Goal: Navigation & Orientation: Find specific page/section

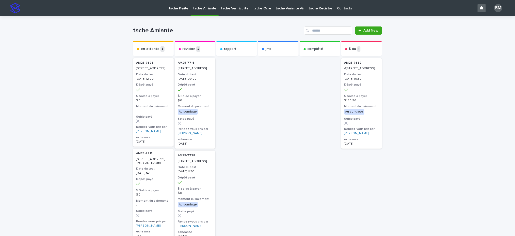
click at [173, 12] on link "tache Pyrite" at bounding box center [179, 8] width 24 height 16
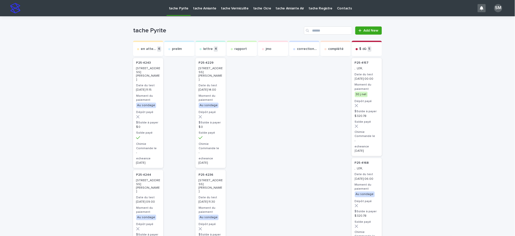
click at [204, 7] on p "tache Amiante" at bounding box center [204, 5] width 23 height 11
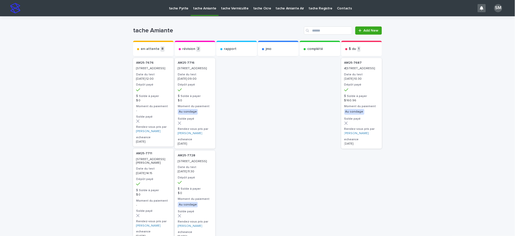
click at [227, 7] on p "tache Vermiculite" at bounding box center [235, 5] width 28 height 11
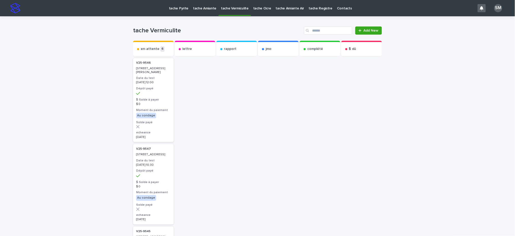
click at [264, 6] on p "tache Ocre" at bounding box center [262, 5] width 18 height 11
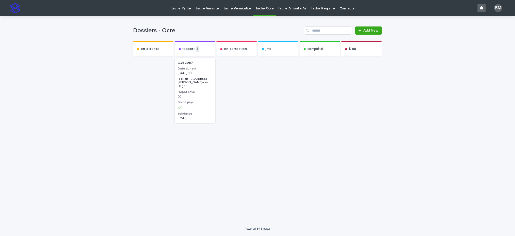
click at [185, 8] on p "tache Pyrite" at bounding box center [182, 5] width 20 height 11
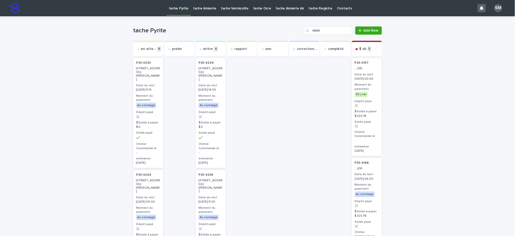
click at [258, 8] on p "tache Ocre" at bounding box center [262, 5] width 18 height 11
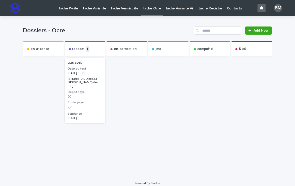
drag, startPoint x: 127, startPoint y: 1, endPoint x: 146, endPoint y: 79, distance: 80.3
click at [148, 79] on div at bounding box center [168, 103] width 41 height 93
click at [246, 123] on div at bounding box center [252, 103] width 41 height 93
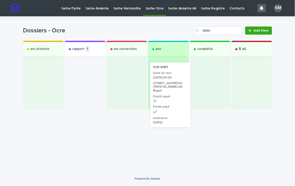
drag, startPoint x: 75, startPoint y: 77, endPoint x: 163, endPoint y: 80, distance: 88.3
click at [163, 80] on div "en-attente rapport 1 O25-3087 Date du test [DATE] 09:00 [STREET_ADDRESS][PERSON…" at bounding box center [147, 75] width 249 height 68
